Goal: Task Accomplishment & Management: Manage account settings

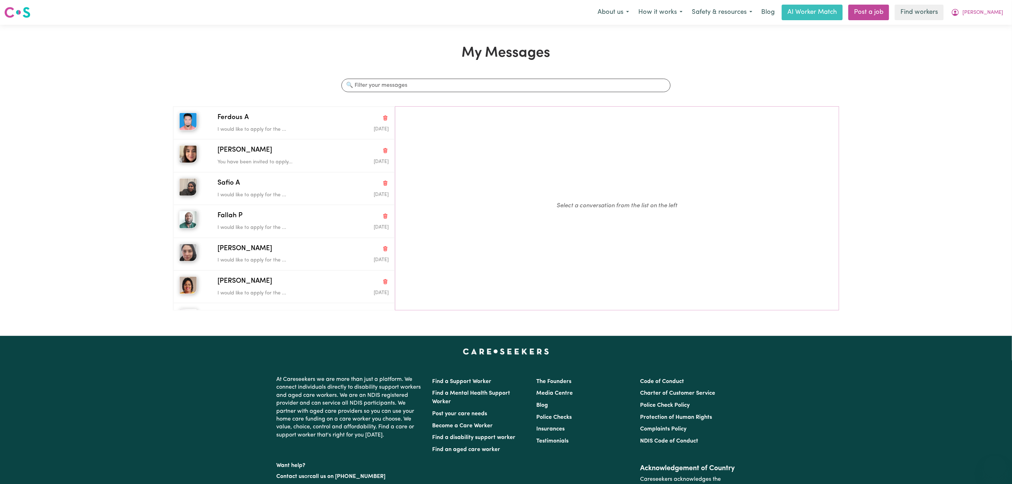
click at [998, 11] on span "[PERSON_NAME]" at bounding box center [983, 13] width 41 height 8
click at [990, 44] on link "Logout" at bounding box center [980, 40] width 56 height 13
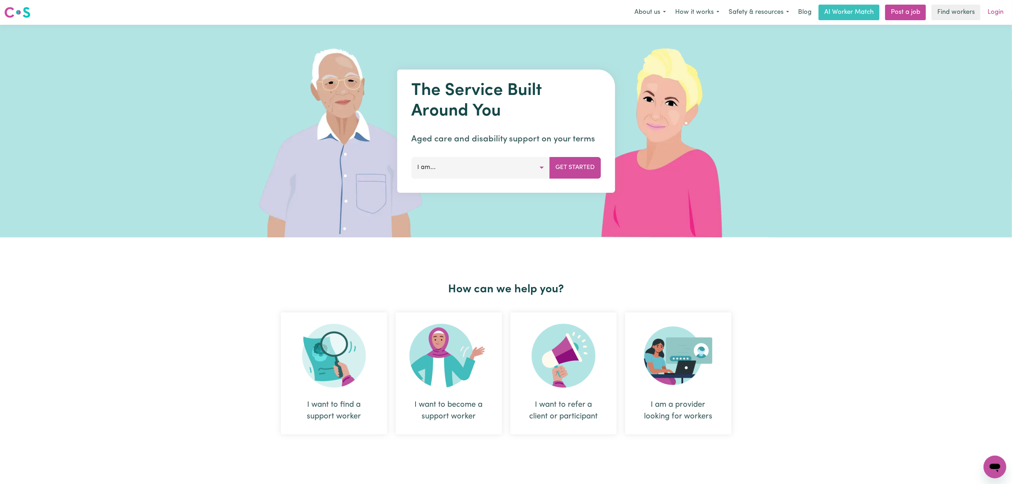
click at [998, 17] on link "Login" at bounding box center [996, 13] width 24 height 16
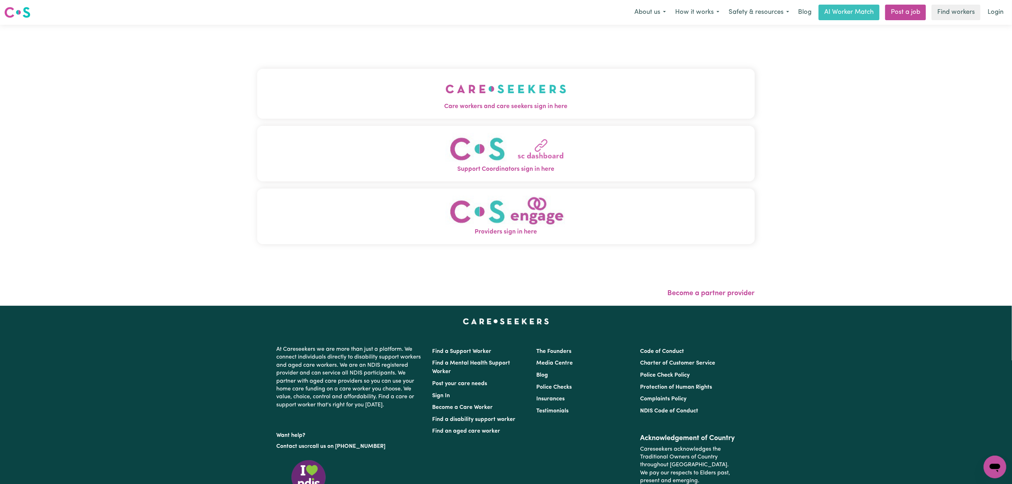
click at [449, 84] on button "Care workers and care seekers sign in here" at bounding box center [506, 94] width 498 height 50
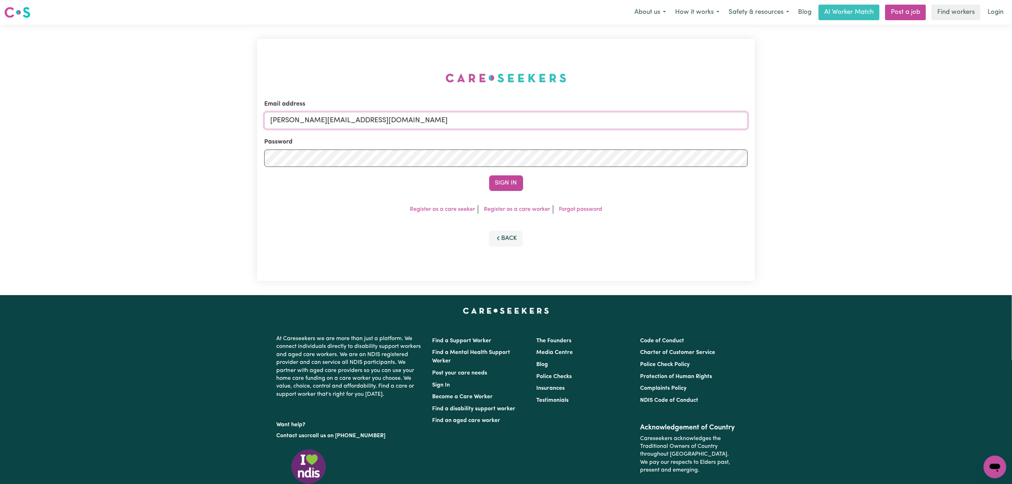
click at [363, 115] on input "[PERSON_NAME][EMAIL_ADDRESS][DOMAIN_NAME]" at bounding box center [506, 120] width 484 height 17
drag, startPoint x: 308, startPoint y: 122, endPoint x: 538, endPoint y: 127, distance: 230.4
click at [538, 127] on input "[EMAIL_ADDRESS][PERSON_NAME][DOMAIN_NAME]" at bounding box center [506, 120] width 484 height 17
type input "superuser~[PERSON_NAME][EMAIL_ADDRESS][PERSON_NAME][DOMAIN_NAME]"
click at [511, 179] on button "Sign In" at bounding box center [506, 183] width 34 height 16
